Goal: Go to known website: Go to known website

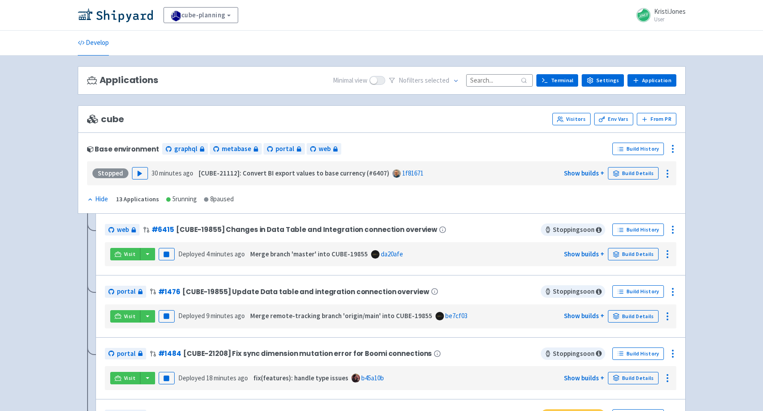
scroll to position [61, 0]
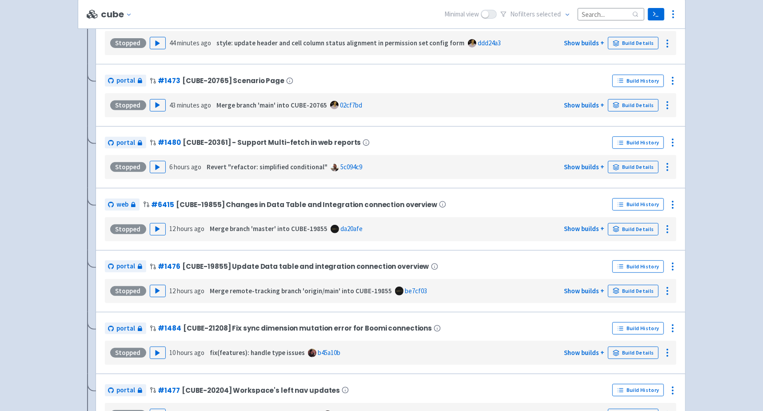
scroll to position [224, 0]
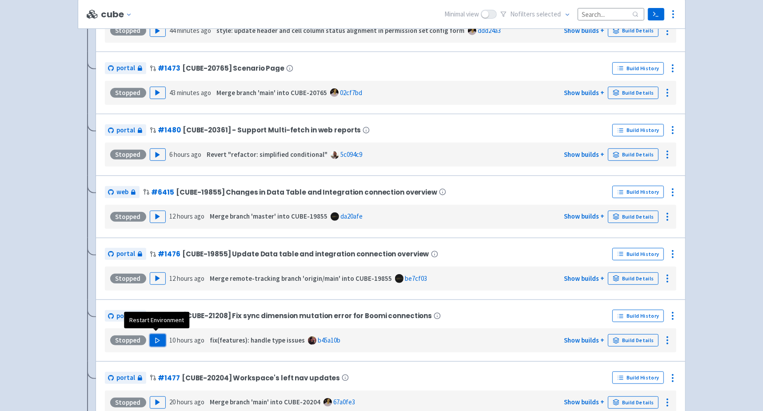
click at [158, 337] on icon "button" at bounding box center [157, 340] width 7 height 7
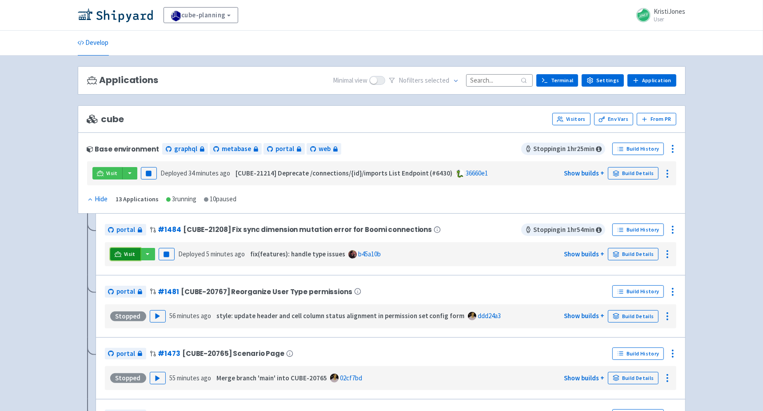
click at [129, 256] on link "Visit" at bounding box center [125, 254] width 30 height 12
